Goal: Transaction & Acquisition: Purchase product/service

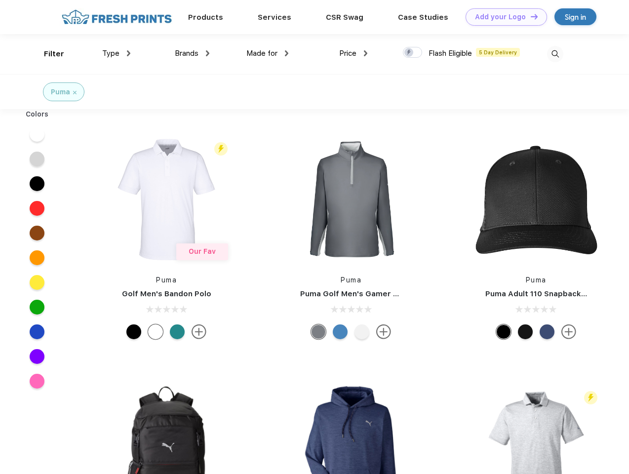
click at [503, 17] on link "Add your Logo Design Tool" at bounding box center [507, 16] width 82 height 17
click at [0, 0] on div "Design Tool" at bounding box center [0, 0] width 0 height 0
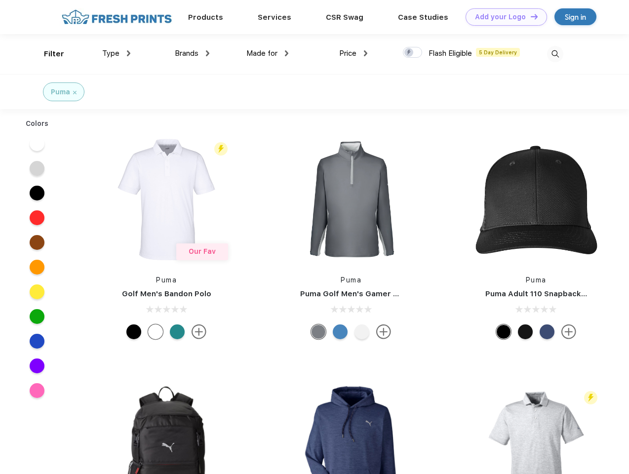
click at [530, 16] on link "Add your Logo Design Tool" at bounding box center [507, 16] width 82 height 17
click at [47, 54] on div "Filter" at bounding box center [54, 53] width 20 height 11
click at [117, 53] on span "Type" at bounding box center [110, 53] width 17 height 9
click at [192, 53] on span "Brands" at bounding box center [187, 53] width 24 height 9
click at [268, 53] on span "Made for" at bounding box center [261, 53] width 31 height 9
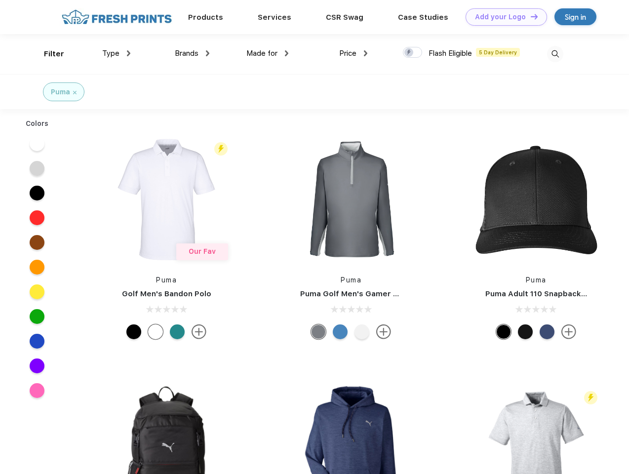
click at [354, 53] on span "Price" at bounding box center [347, 53] width 17 height 9
click at [413, 53] on div at bounding box center [412, 52] width 19 height 11
click at [409, 53] on input "checkbox" at bounding box center [406, 49] width 6 height 6
click at [555, 54] on img at bounding box center [555, 54] width 16 height 16
